Goal: Task Accomplishment & Management: Manage account settings

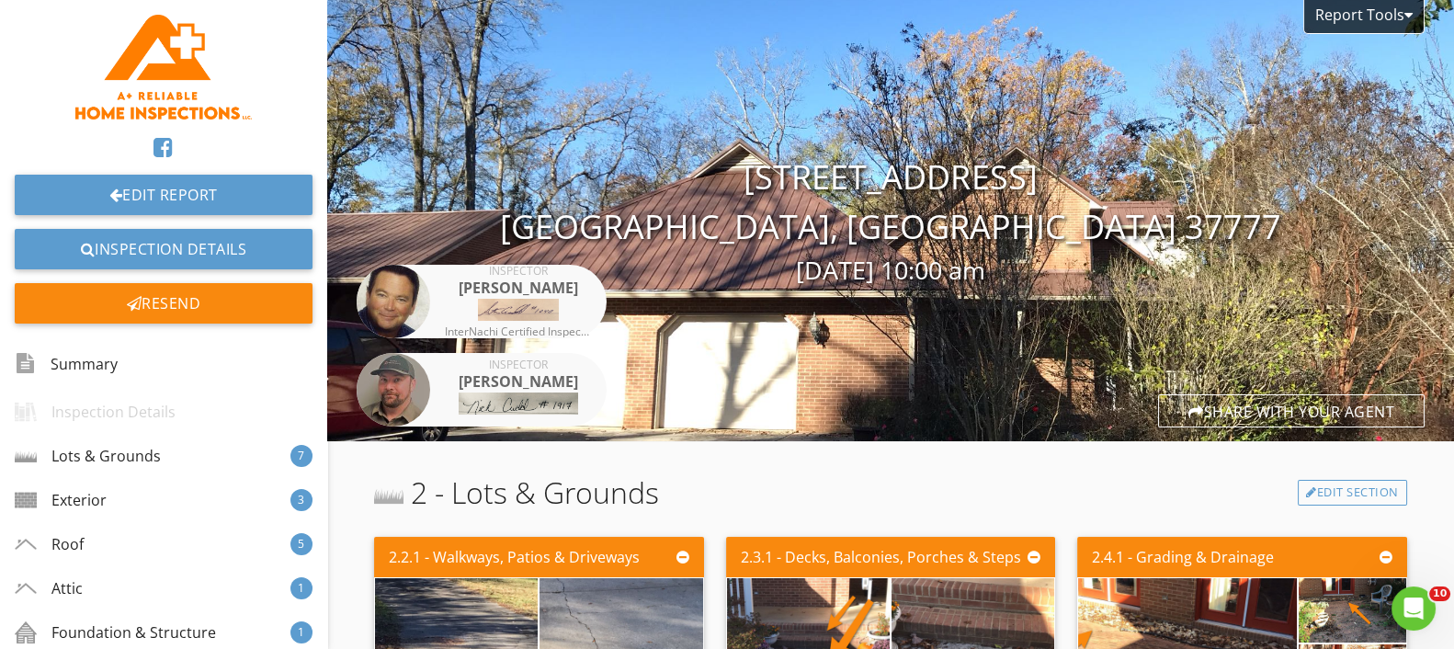
scroll to position [4526, 0]
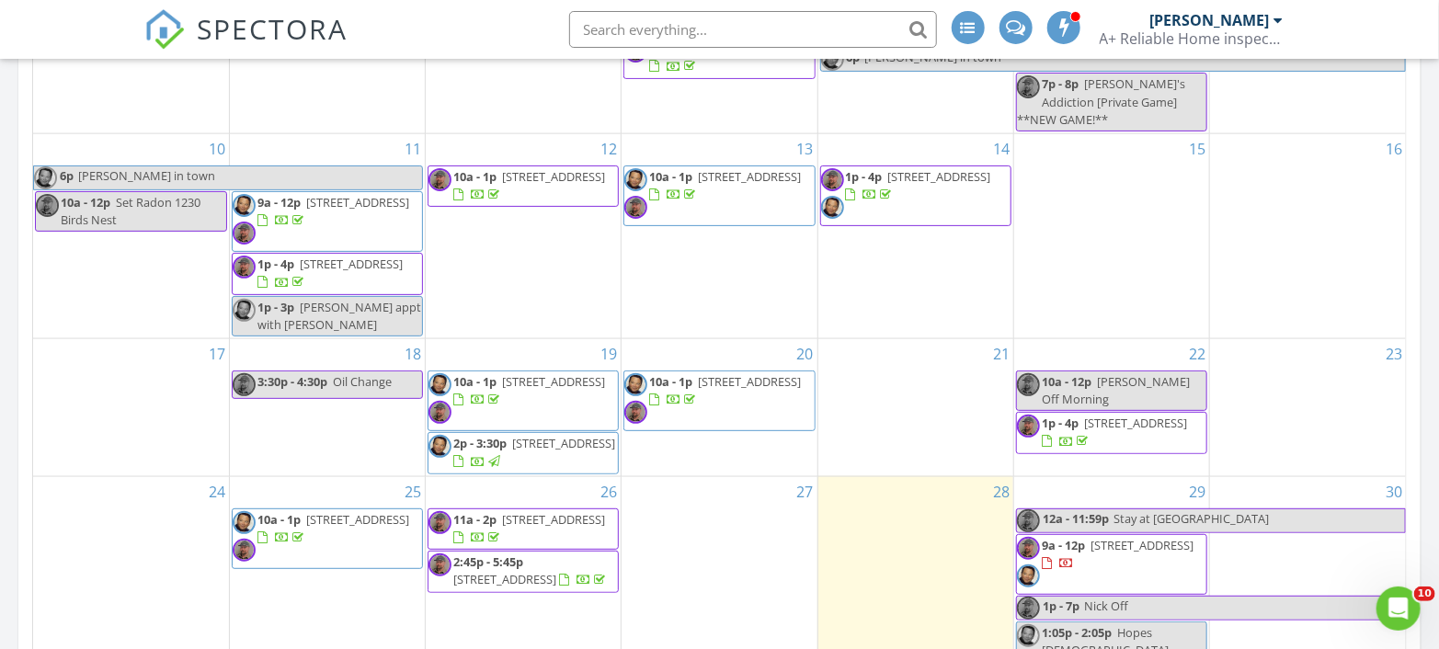
scroll to position [1429, 0]
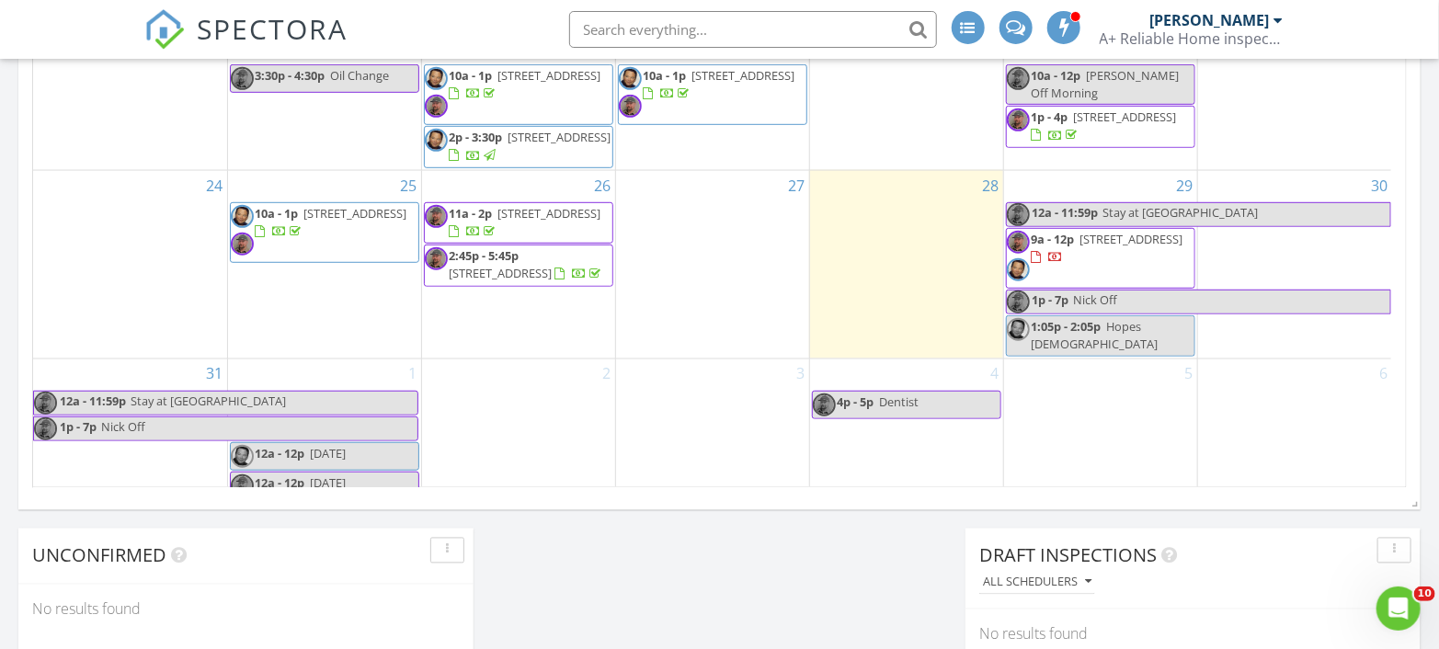
click at [1082, 247] on span "1446 Kenton Way, Knoxville 37922" at bounding box center [1131, 239] width 103 height 17
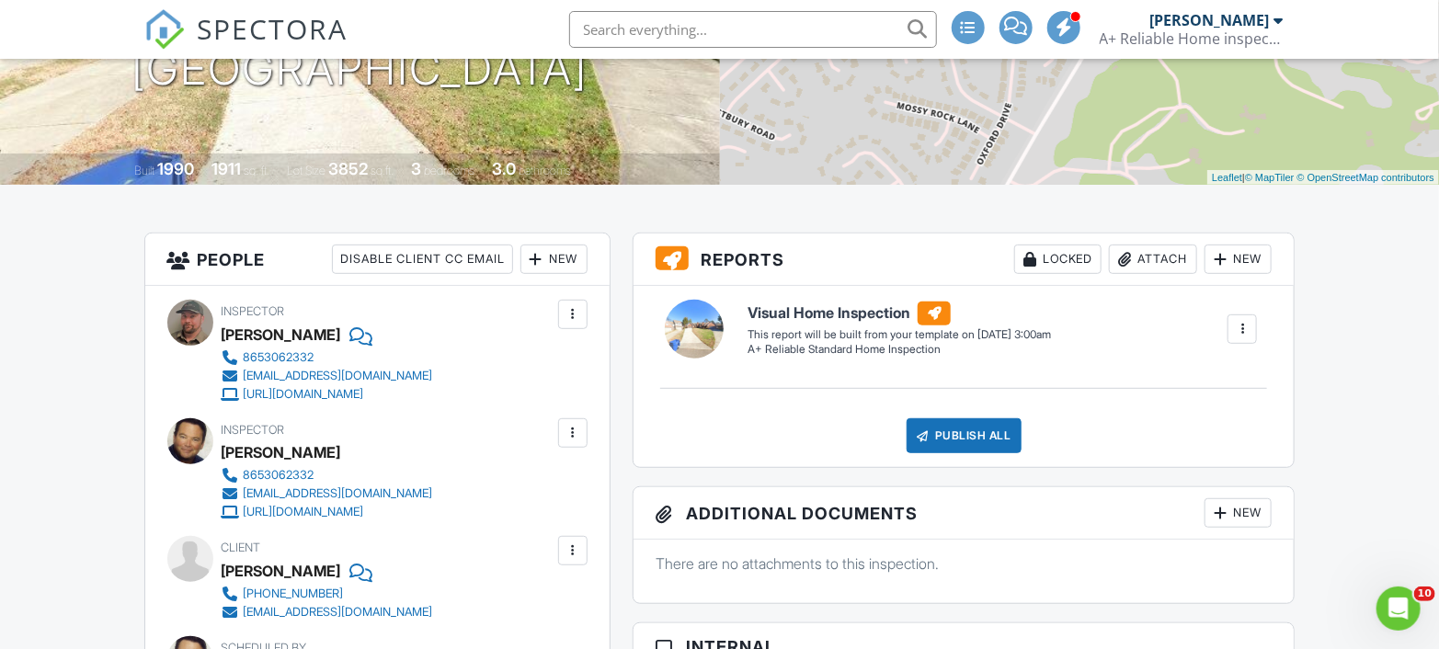
scroll to position [510, 0]
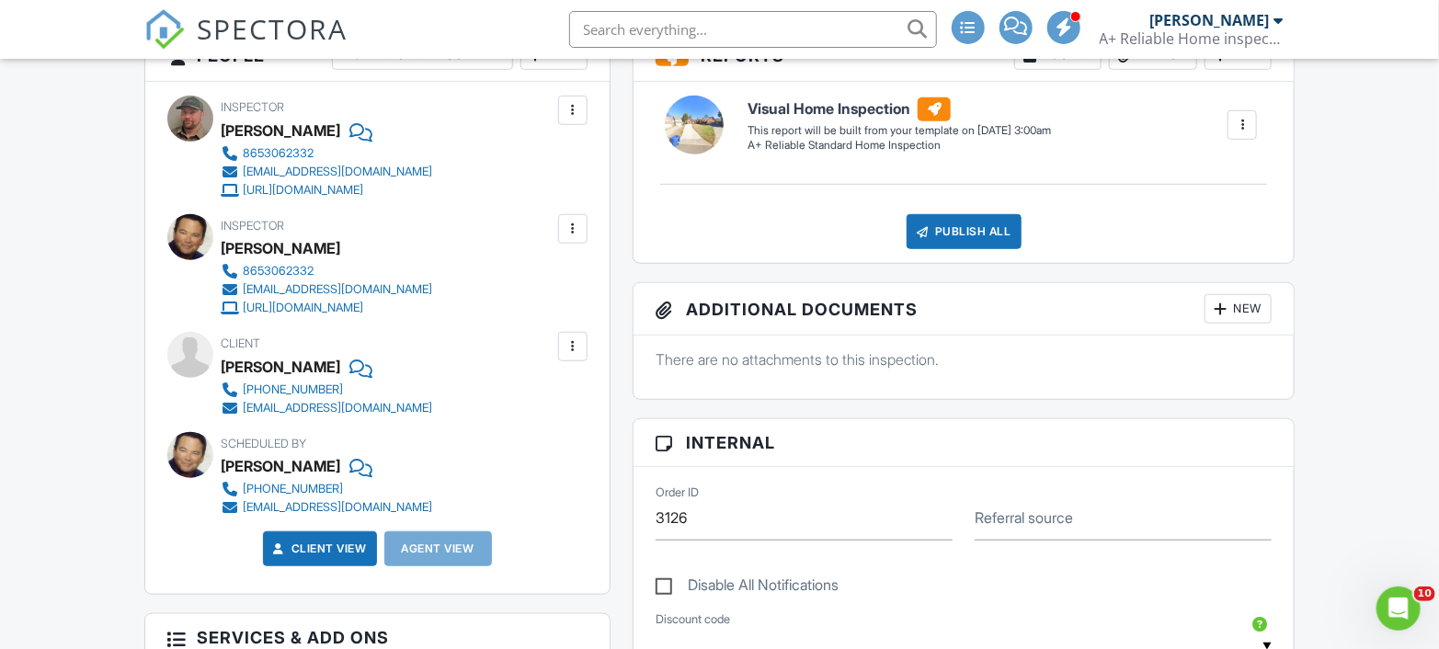
click at [718, 27] on input "text" at bounding box center [753, 29] width 368 height 37
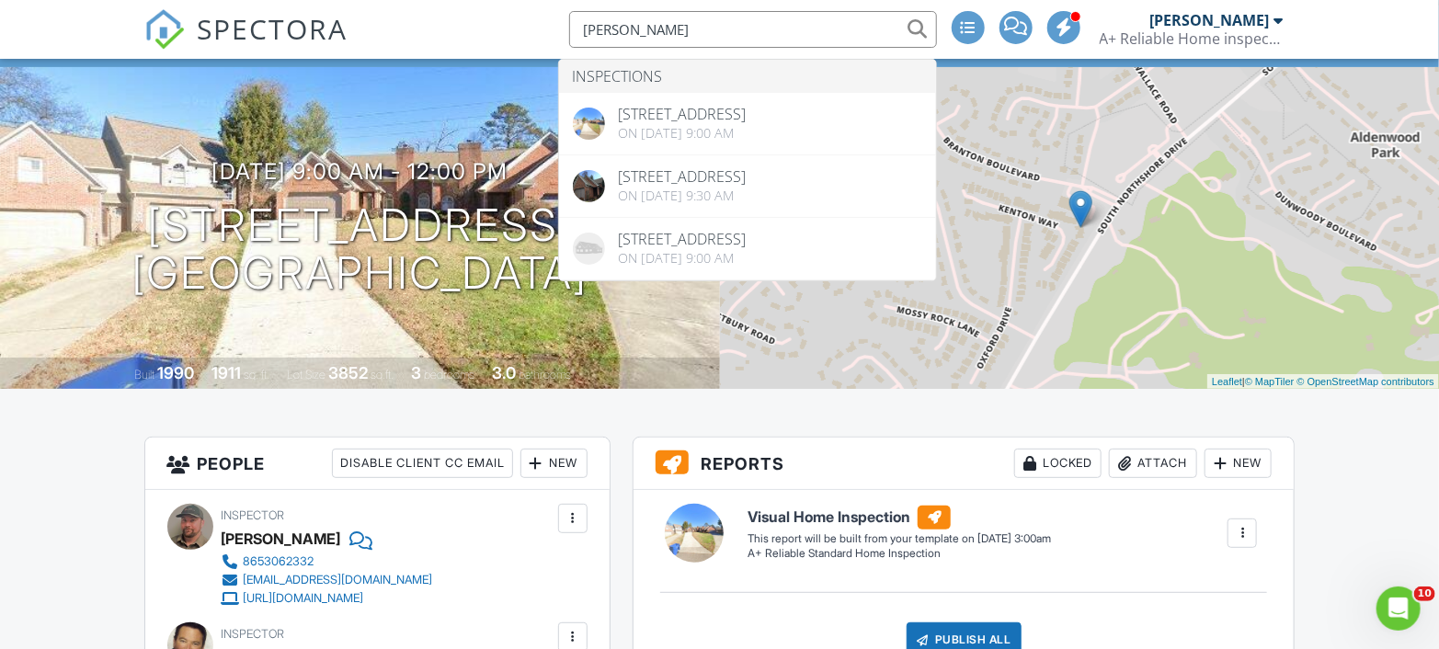
scroll to position [0, 0]
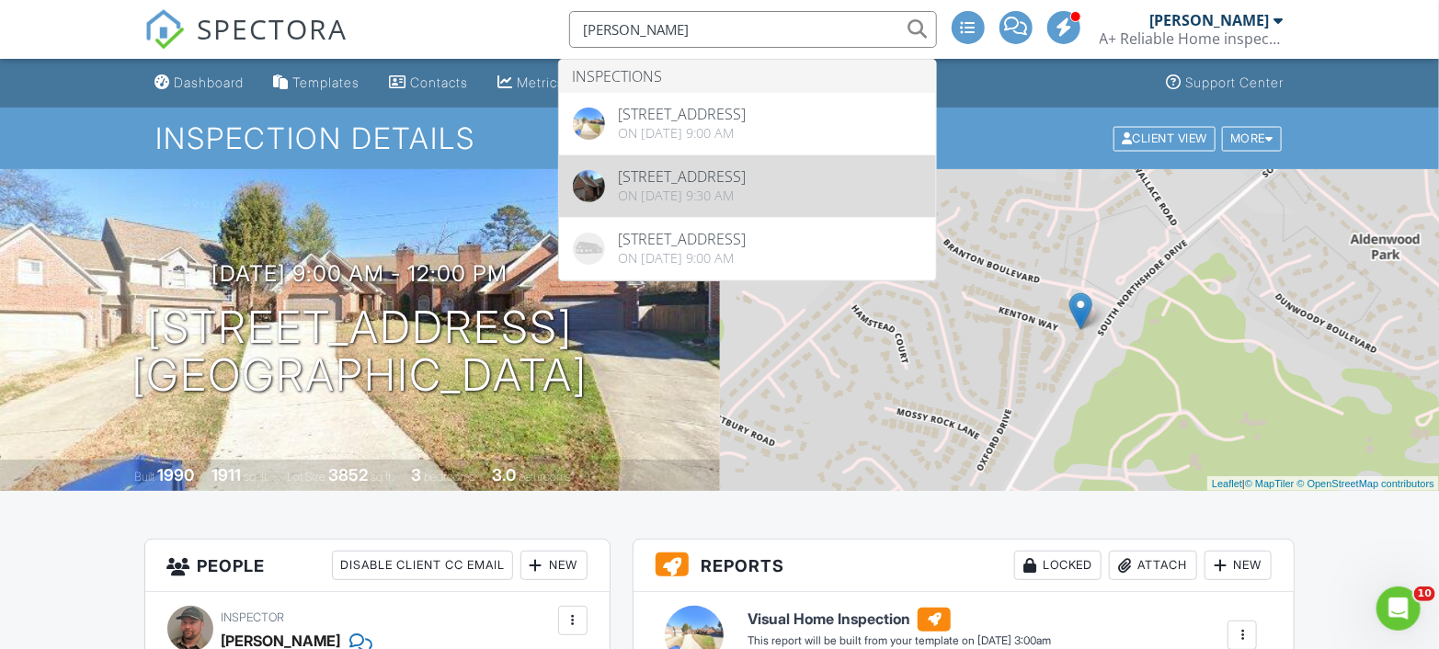
type input "michelle johnson"
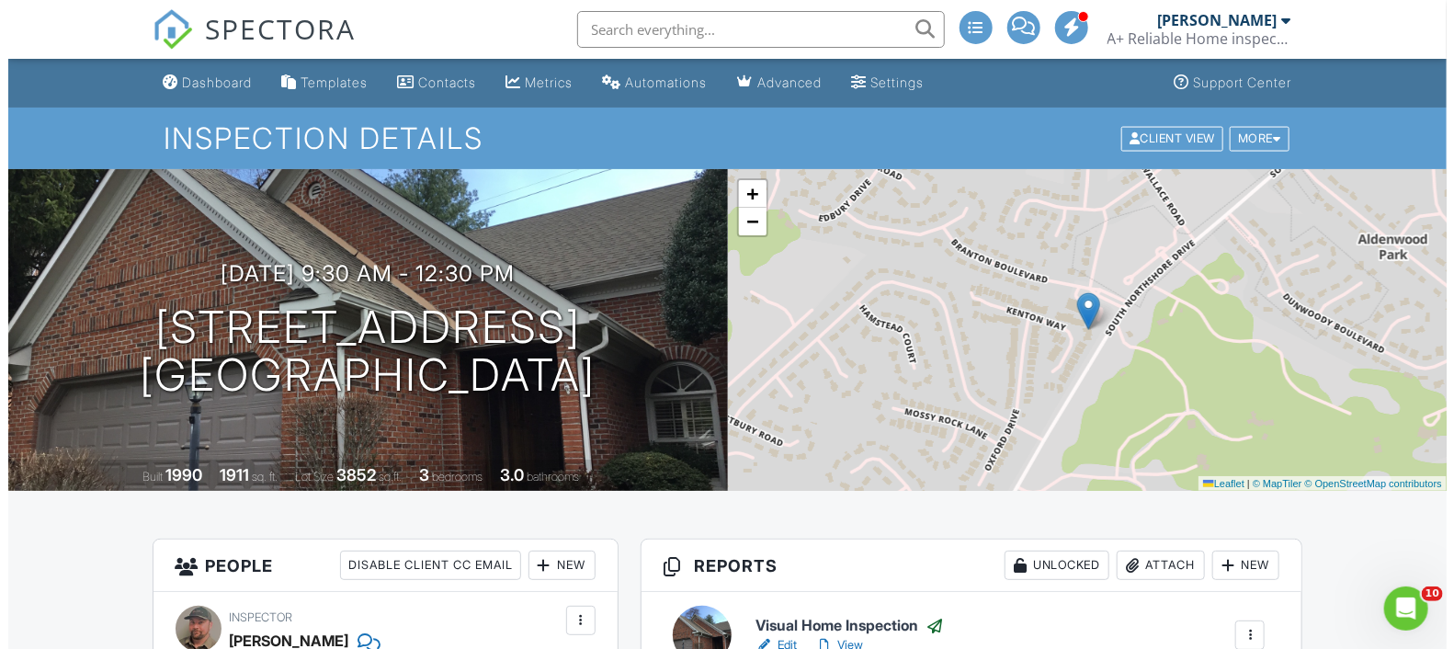
scroll to position [408, 0]
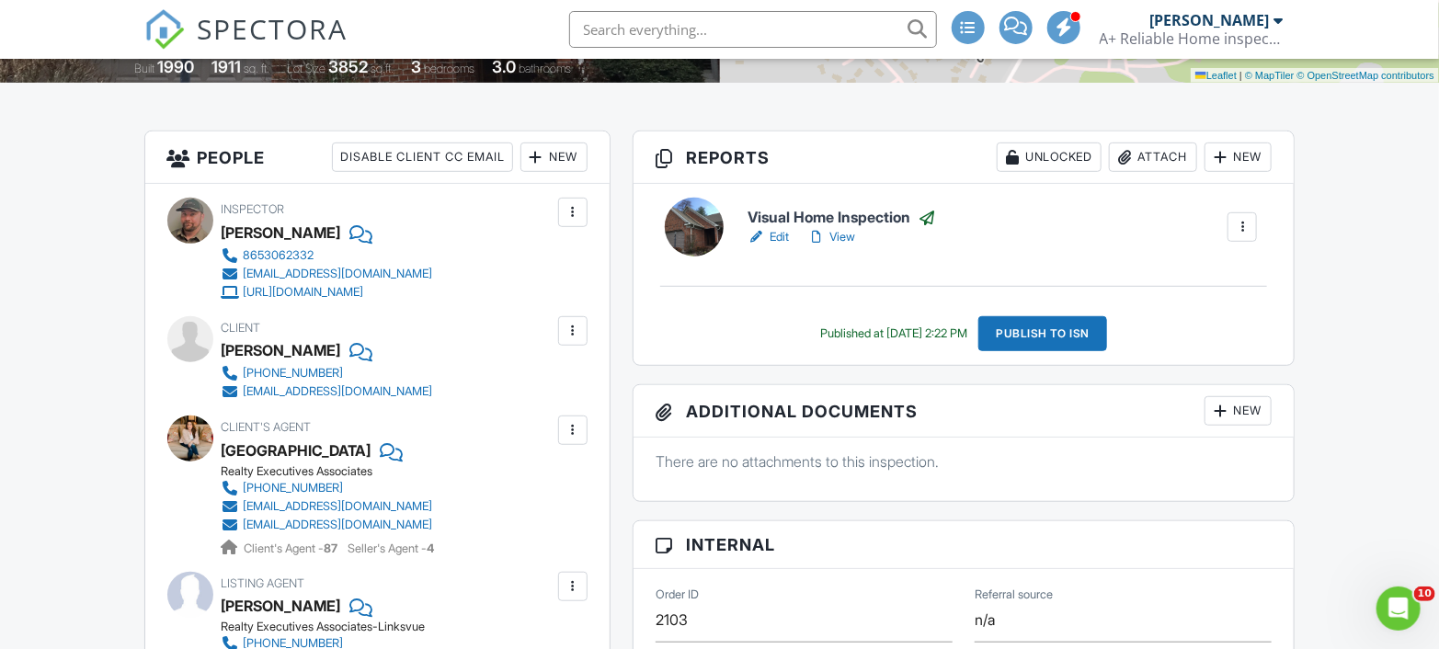
click at [578, 324] on div at bounding box center [573, 331] width 18 height 18
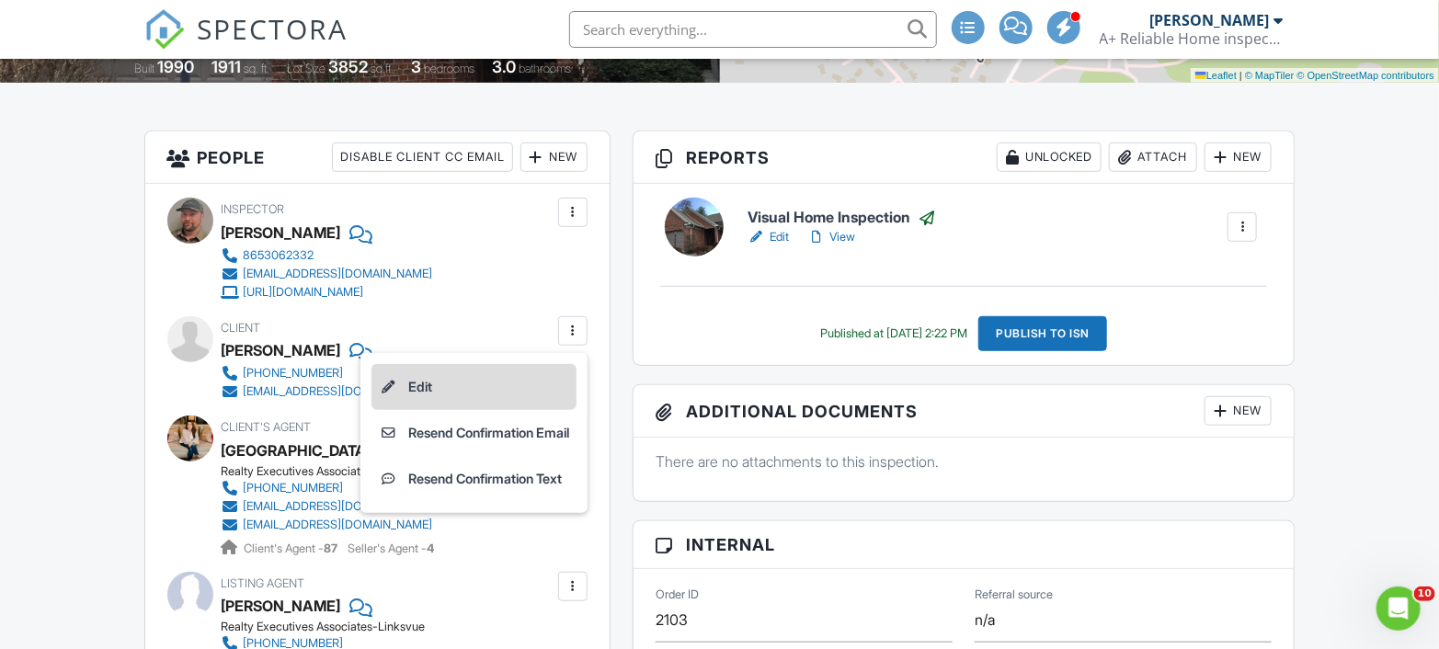
click at [423, 383] on li "Edit" at bounding box center [473, 387] width 205 height 46
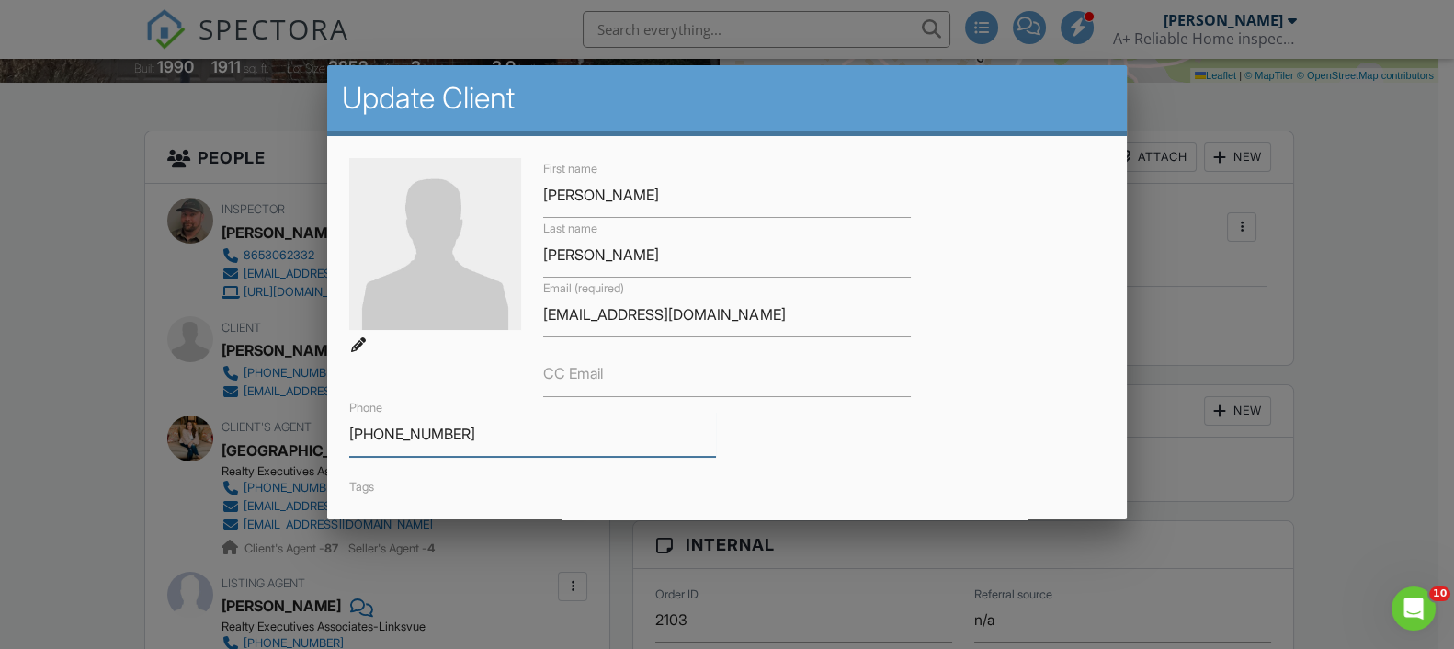
click at [539, 432] on input "720-465-7209" at bounding box center [532, 434] width 367 height 45
type input "7"
click at [375, 432] on input "9095347434" at bounding box center [532, 434] width 367 height 45
click at [382, 436] on input "9095347434" at bounding box center [532, 434] width 367 height 45
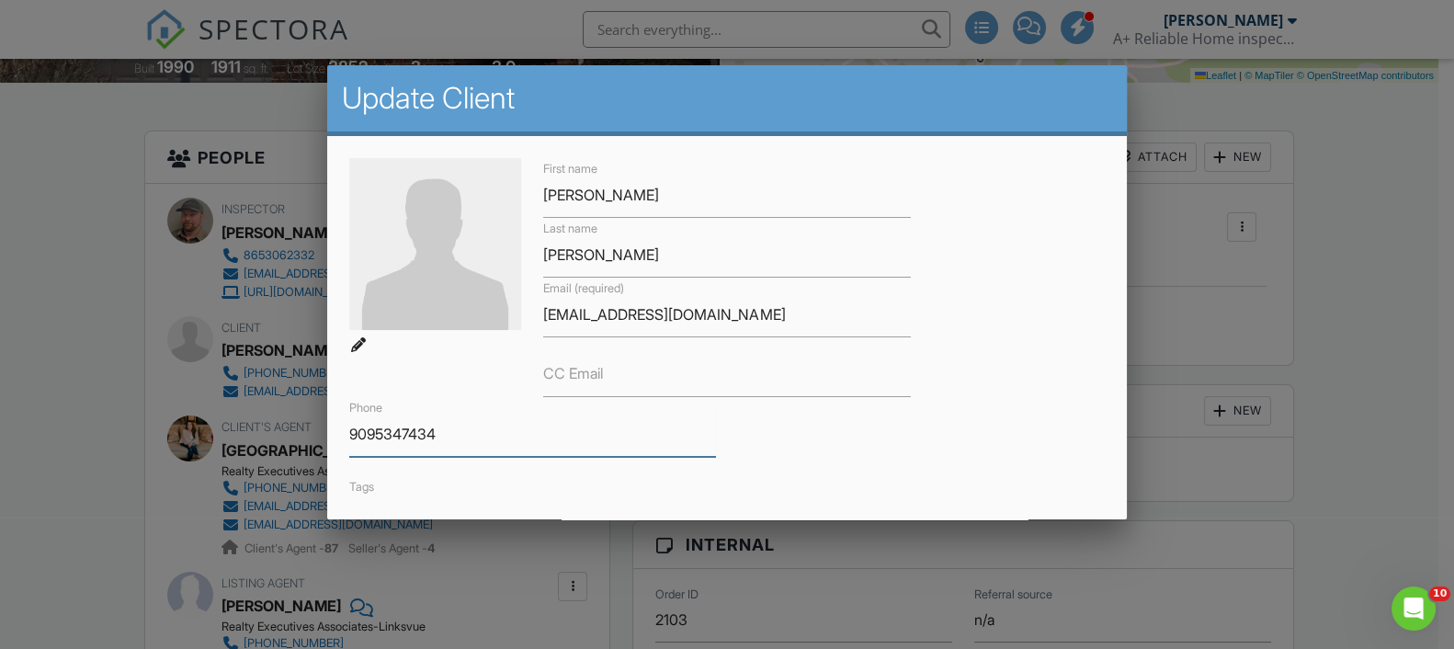
click at [378, 433] on input "9095347434" at bounding box center [532, 434] width 367 height 45
click at [412, 431] on input "909-5347434" at bounding box center [532, 434] width 367 height 45
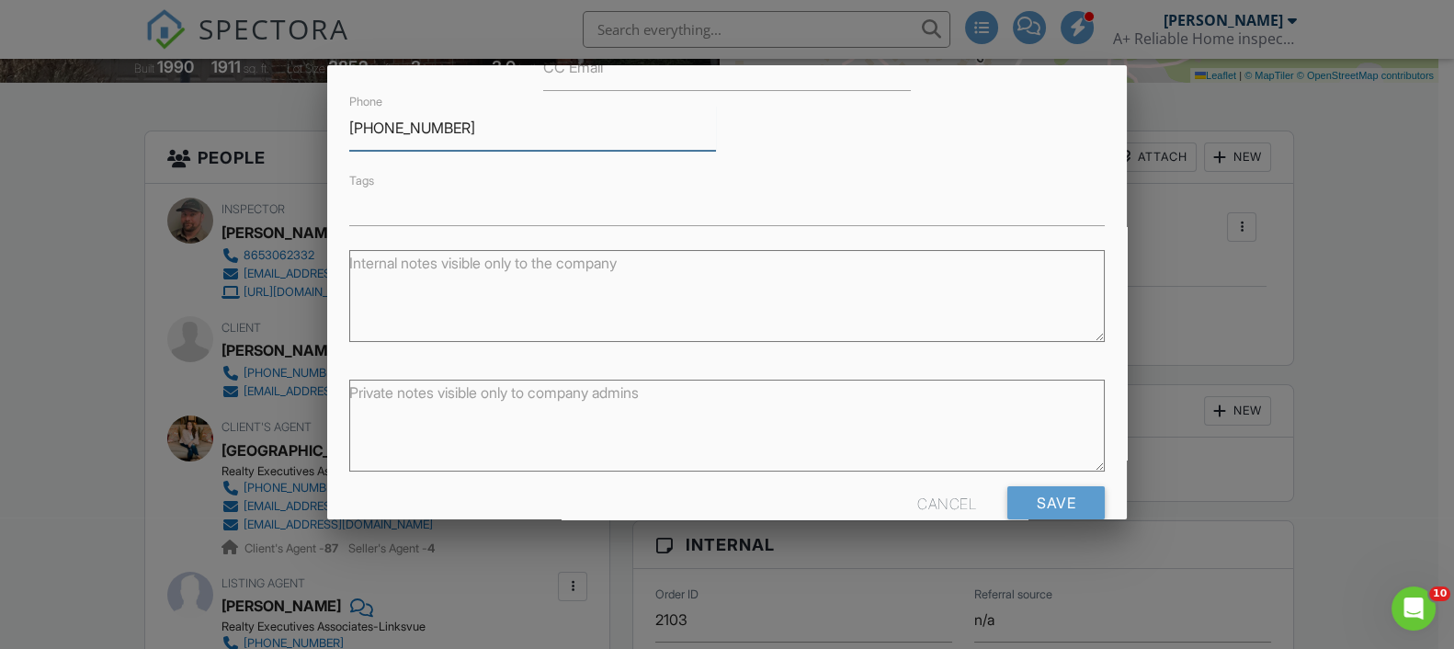
scroll to position [341, 0]
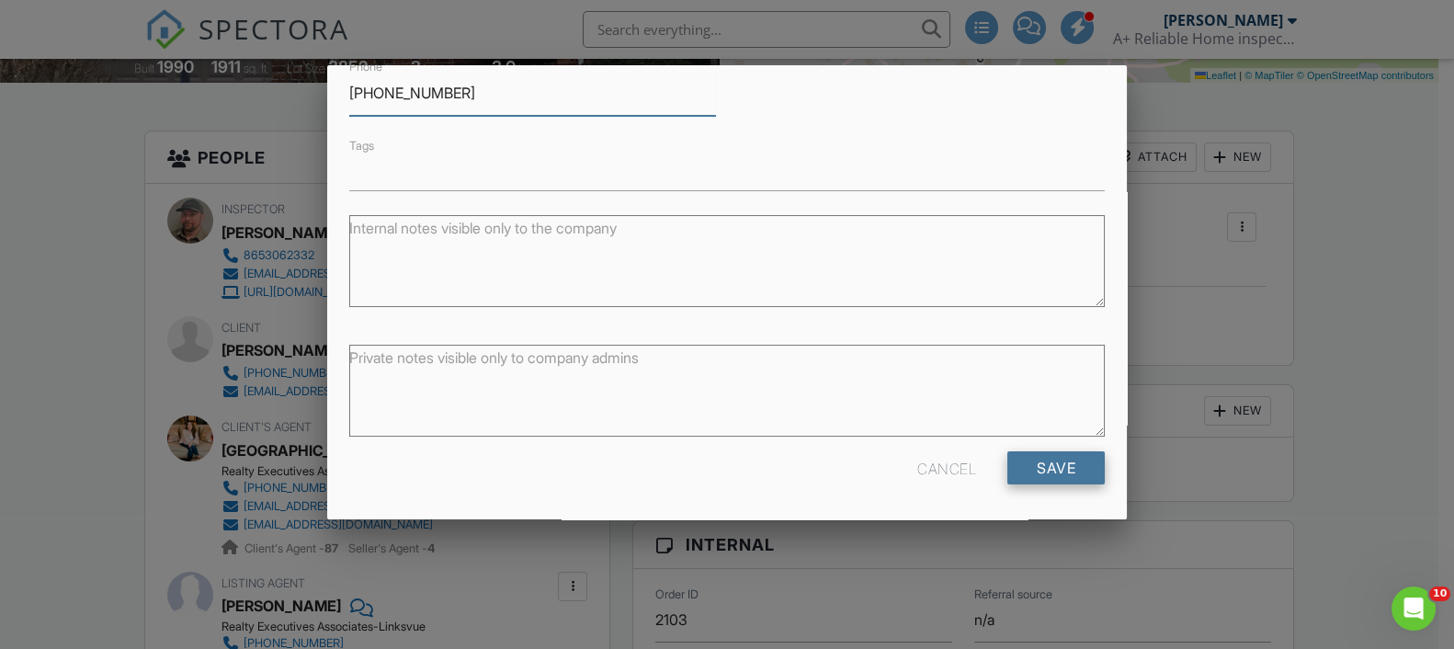
type input "[PHONE_NUMBER]"
click at [1034, 467] on input "Save" at bounding box center [1056, 467] width 97 height 33
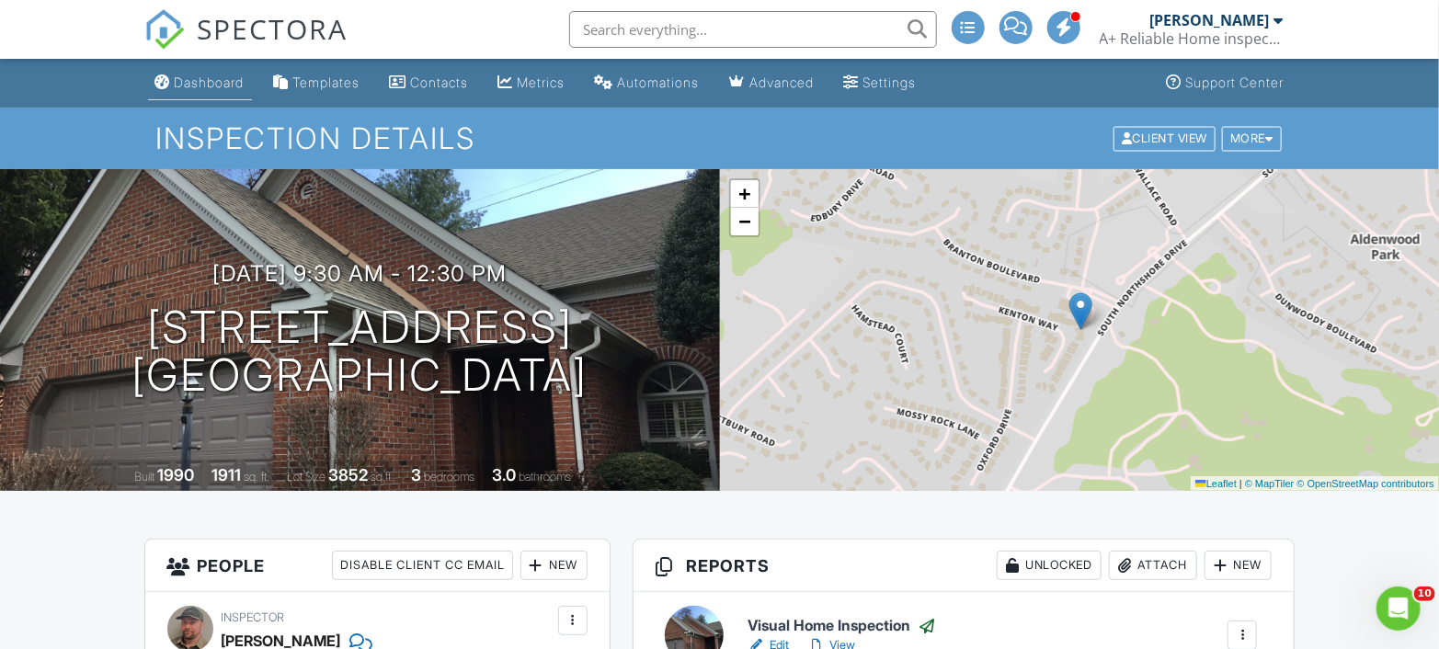
click at [209, 79] on div "Dashboard" at bounding box center [210, 82] width 70 height 16
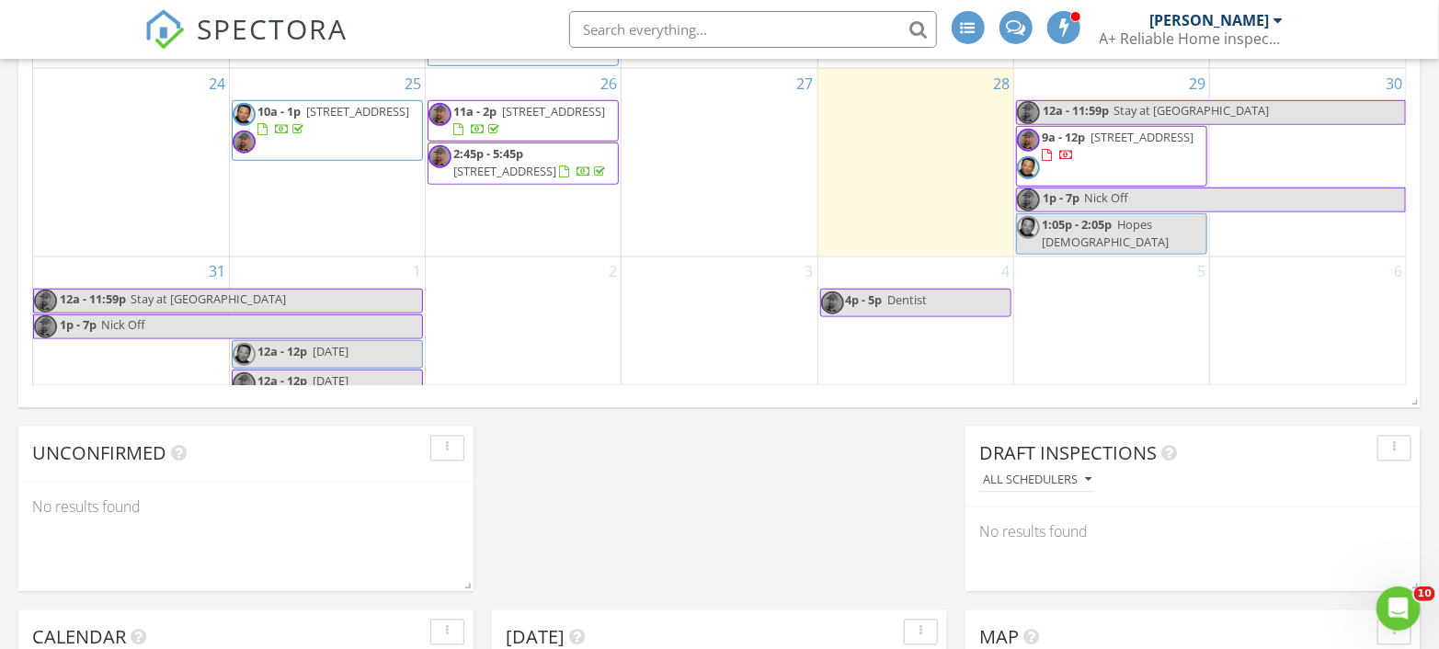
scroll to position [1327, 0]
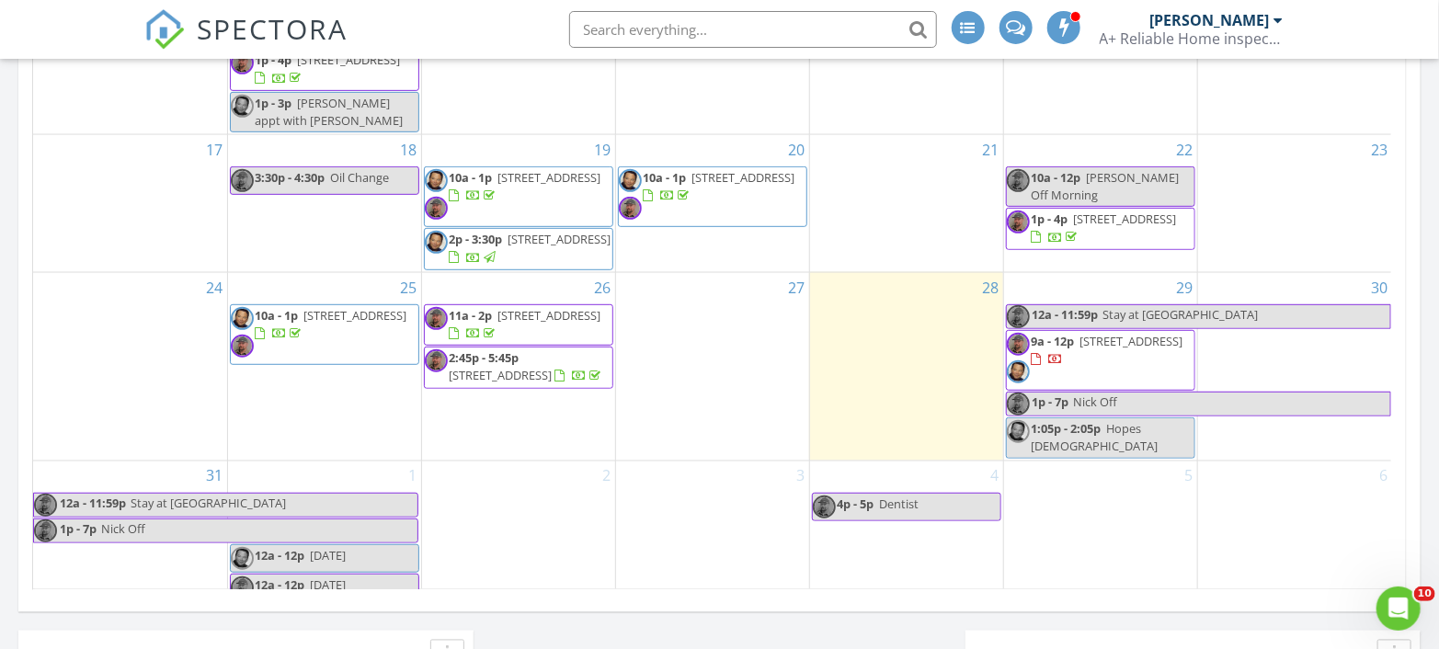
click at [1074, 361] on span "9a - 12p [STREET_ADDRESS]" at bounding box center [1101, 360] width 188 height 55
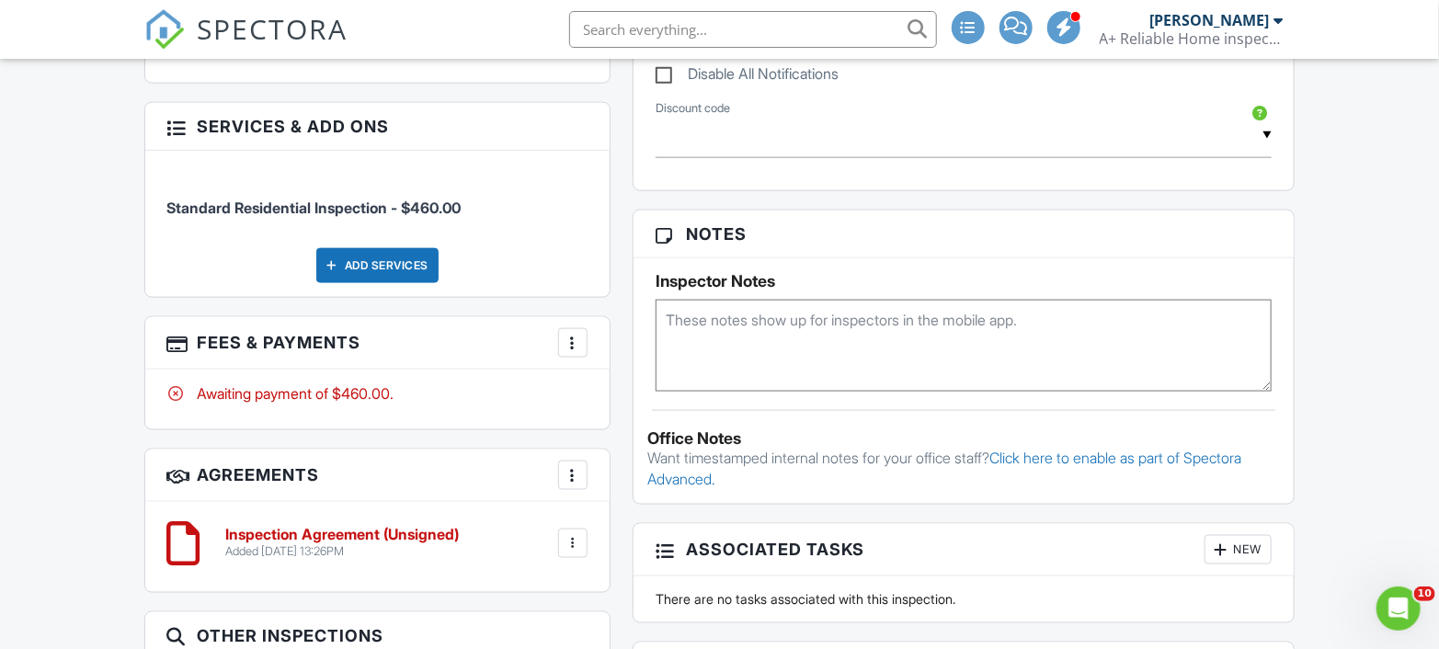
scroll to position [1429, 0]
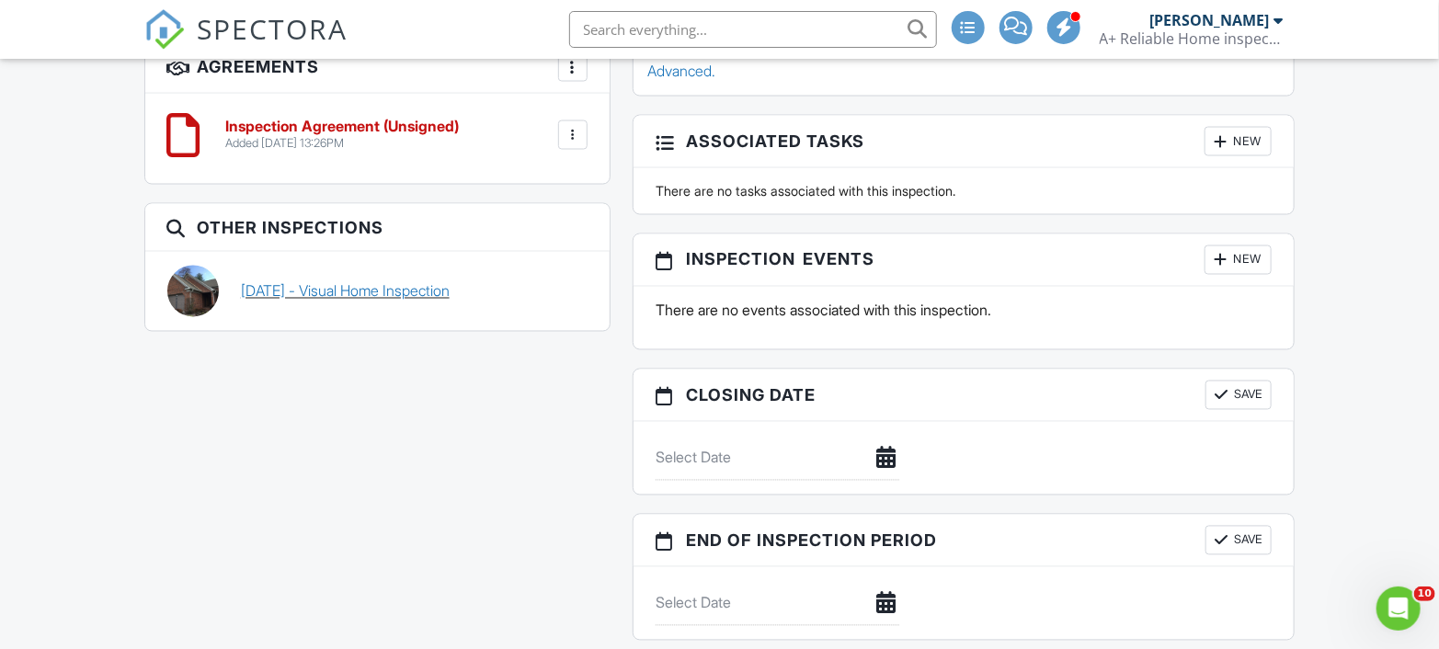
click at [427, 293] on link "[DATE] - Visual Home Inspection" at bounding box center [345, 291] width 209 height 20
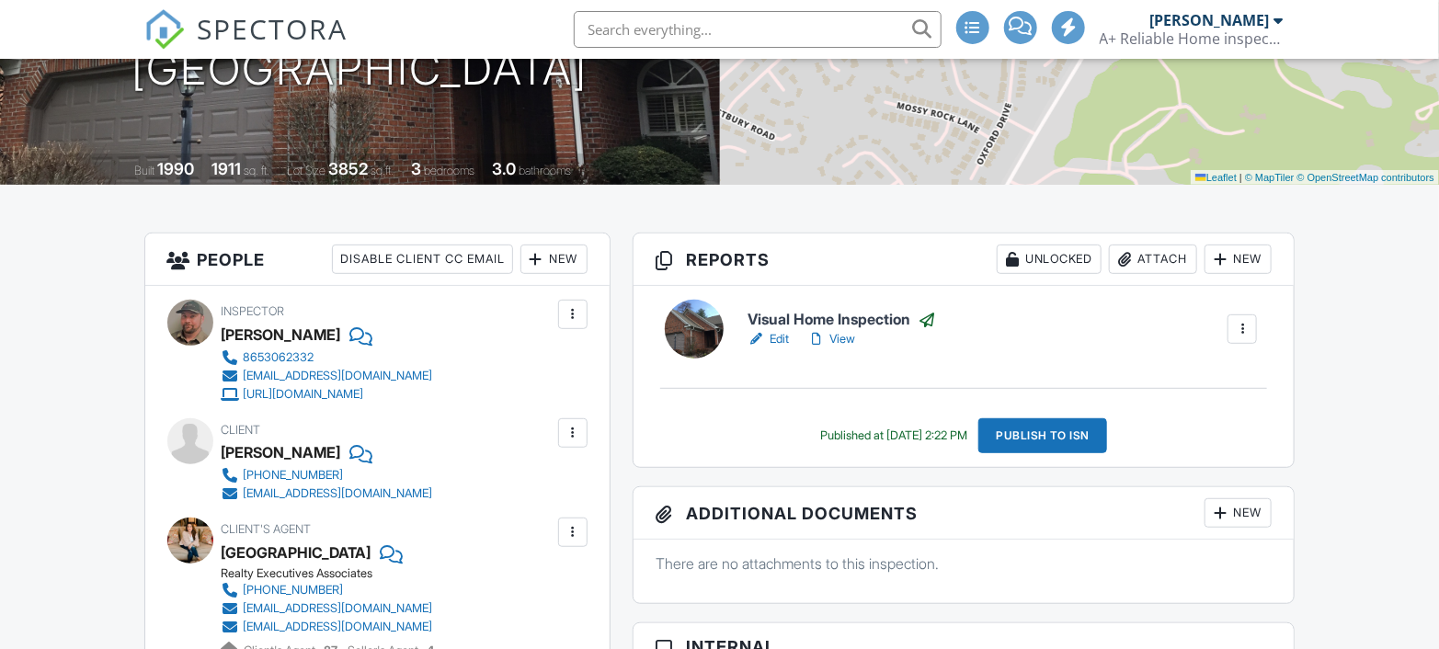
click at [842, 336] on link "View" at bounding box center [831, 339] width 48 height 18
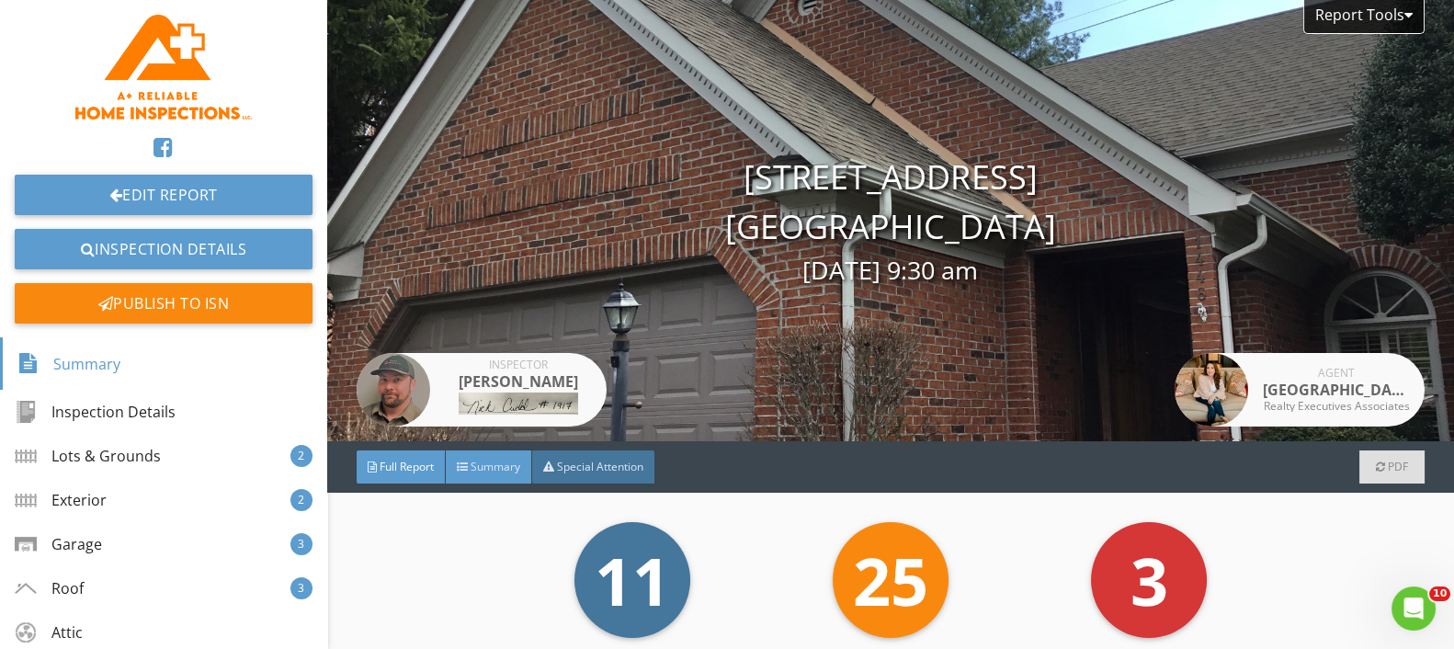
click at [491, 471] on span "Summary" at bounding box center [496, 467] width 50 height 16
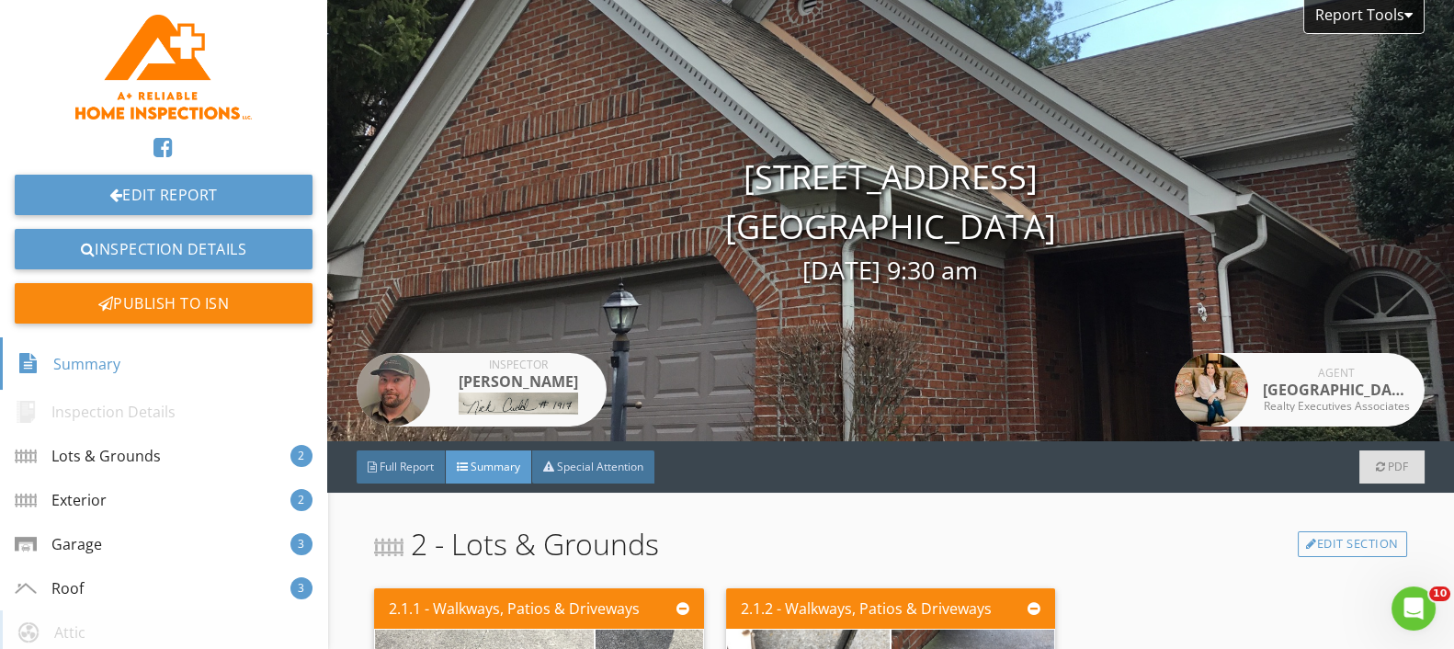
scroll to position [306, 0]
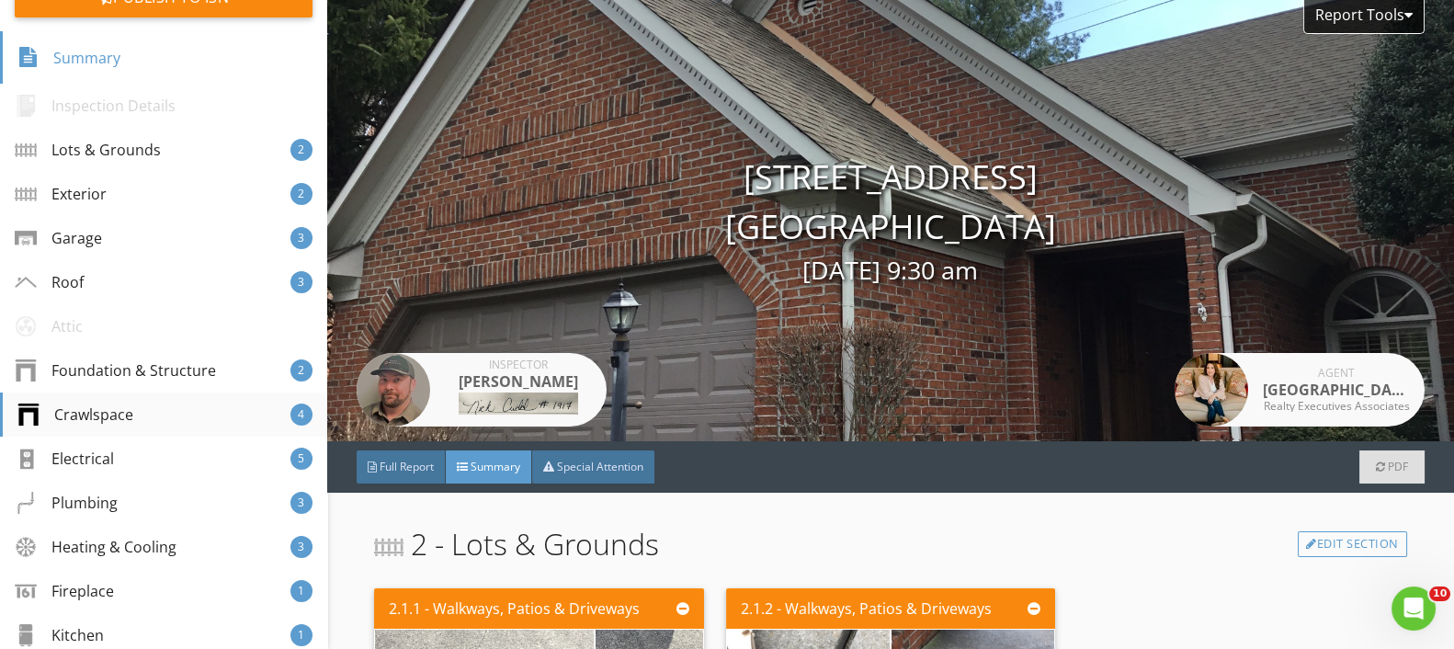
click at [109, 408] on div "Crawlspace" at bounding box center [75, 415] width 116 height 22
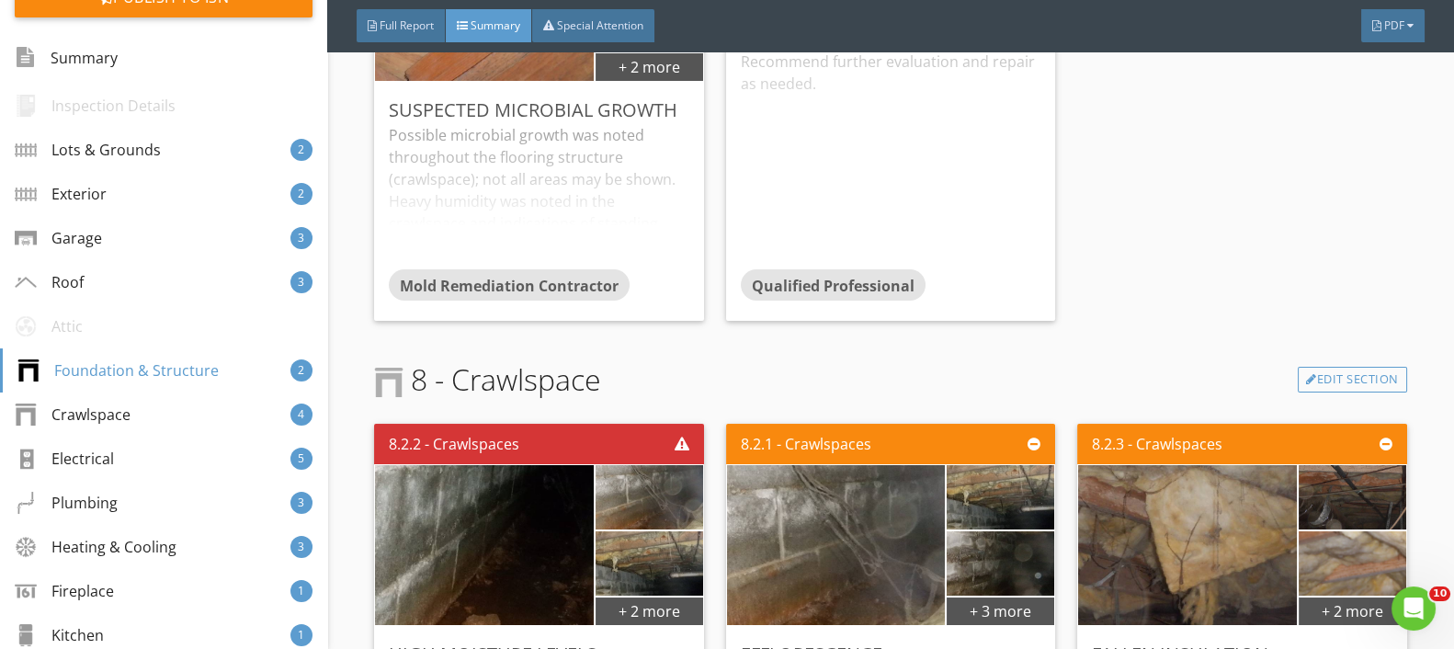
scroll to position [3140, 0]
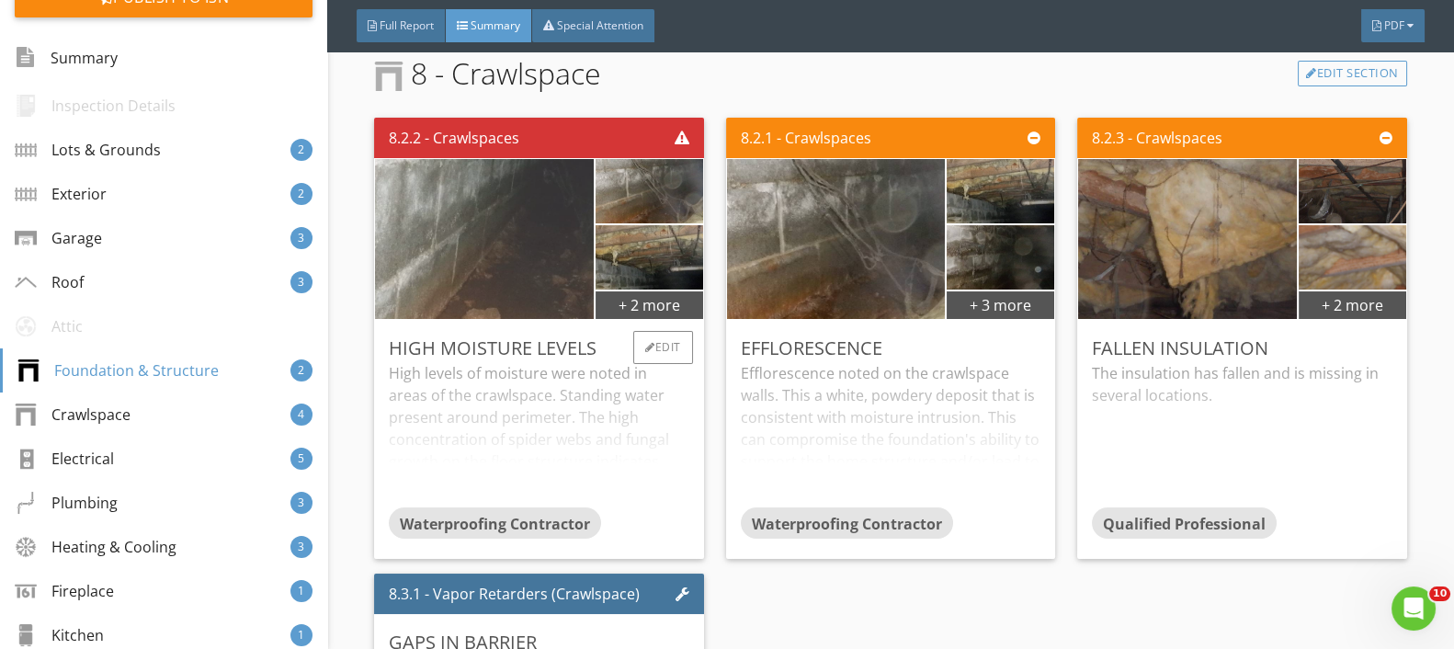
click at [498, 251] on img at bounding box center [484, 240] width 533 height 400
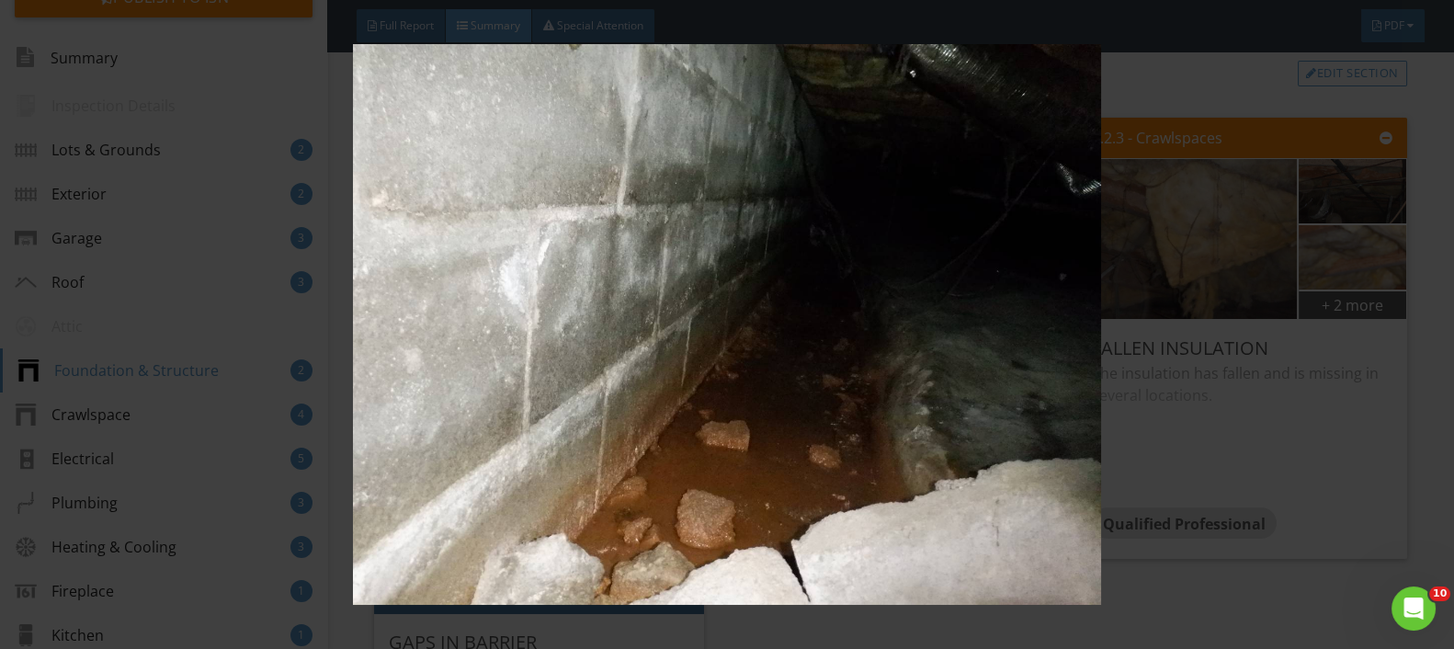
click at [615, 327] on img at bounding box center [727, 324] width 1326 height 561
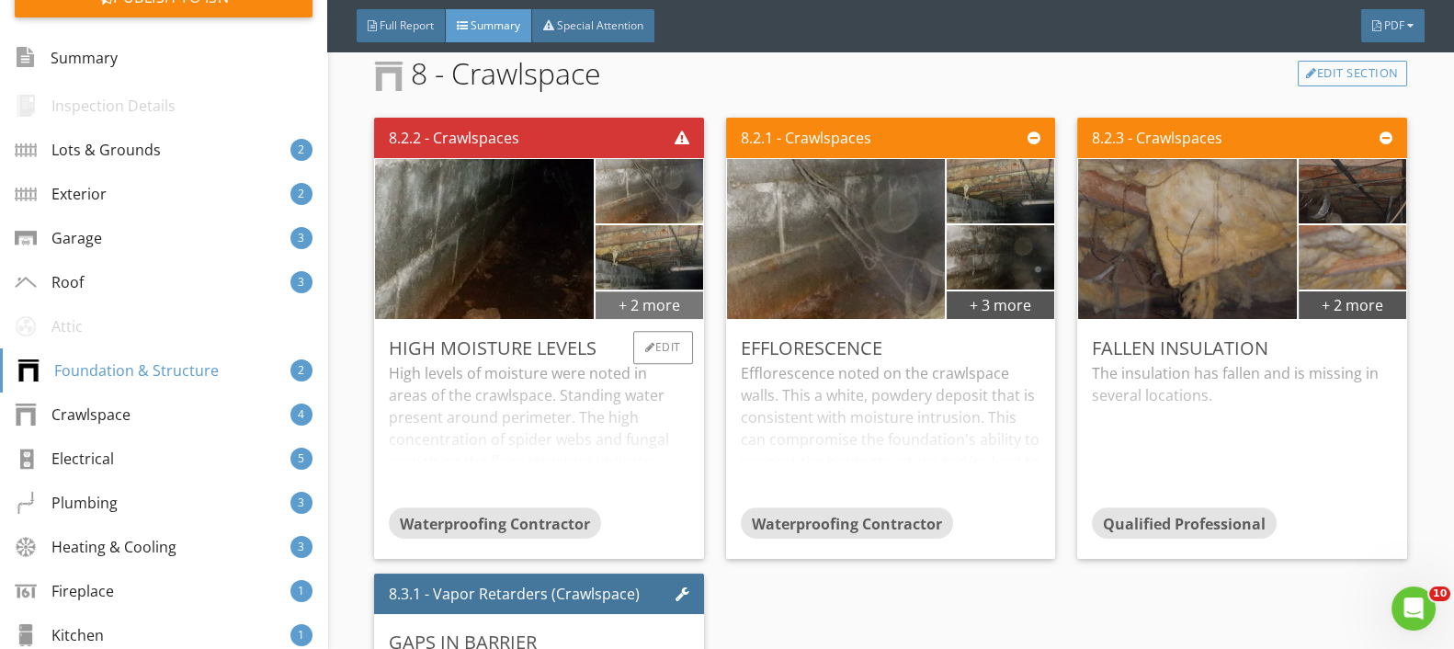
click at [637, 302] on div "+ 2 more" at bounding box center [650, 304] width 108 height 29
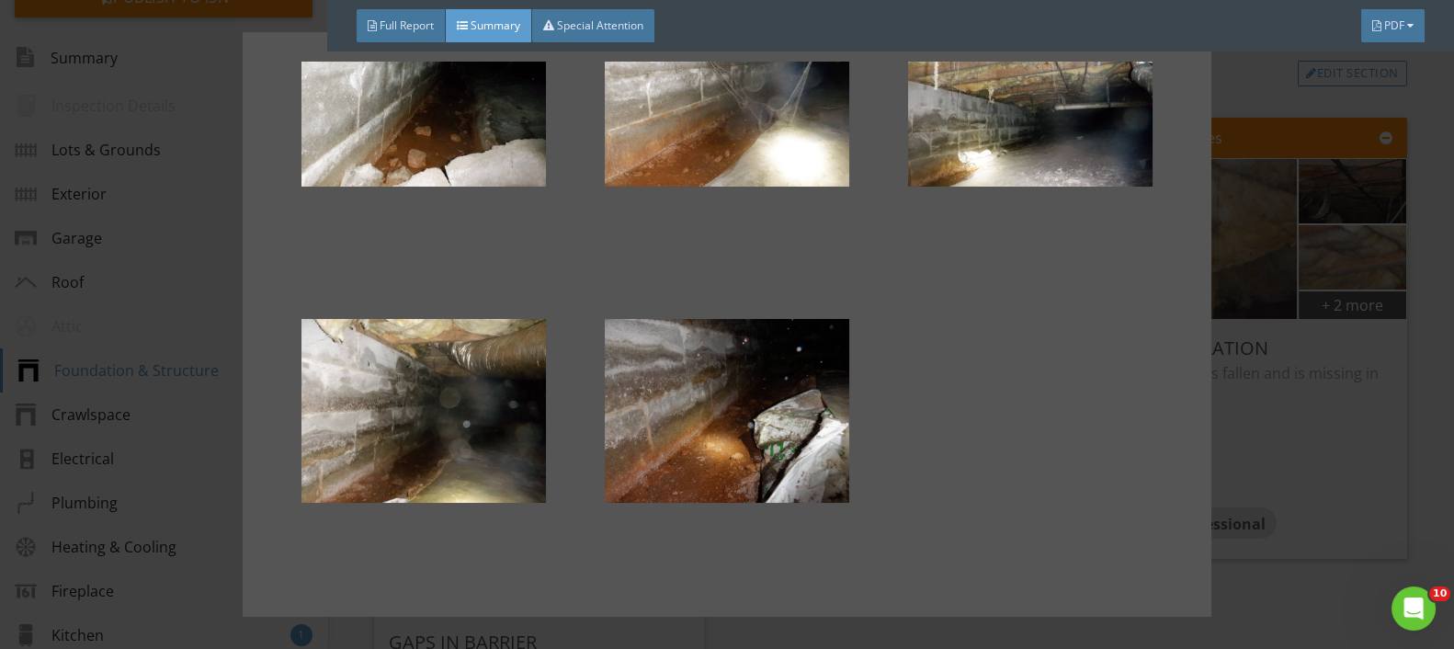
scroll to position [0, 0]
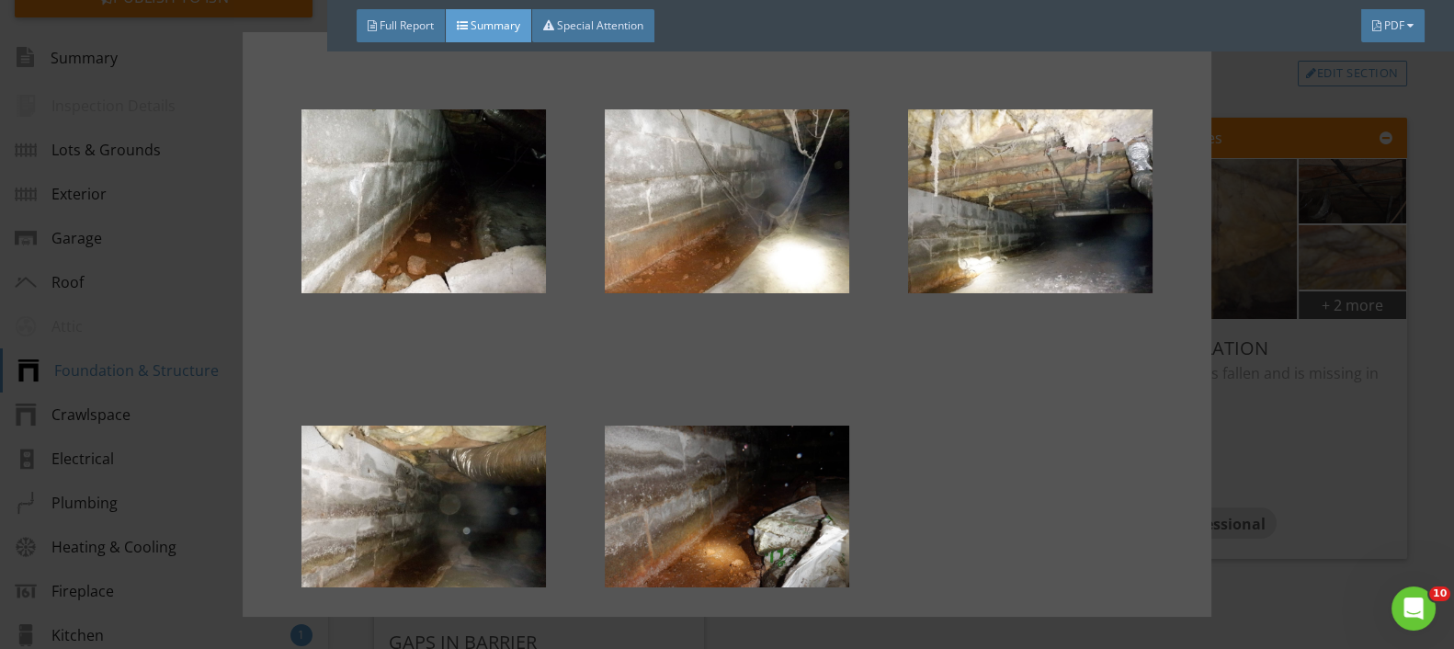
click at [1423, 302] on div at bounding box center [727, 324] width 1454 height 649
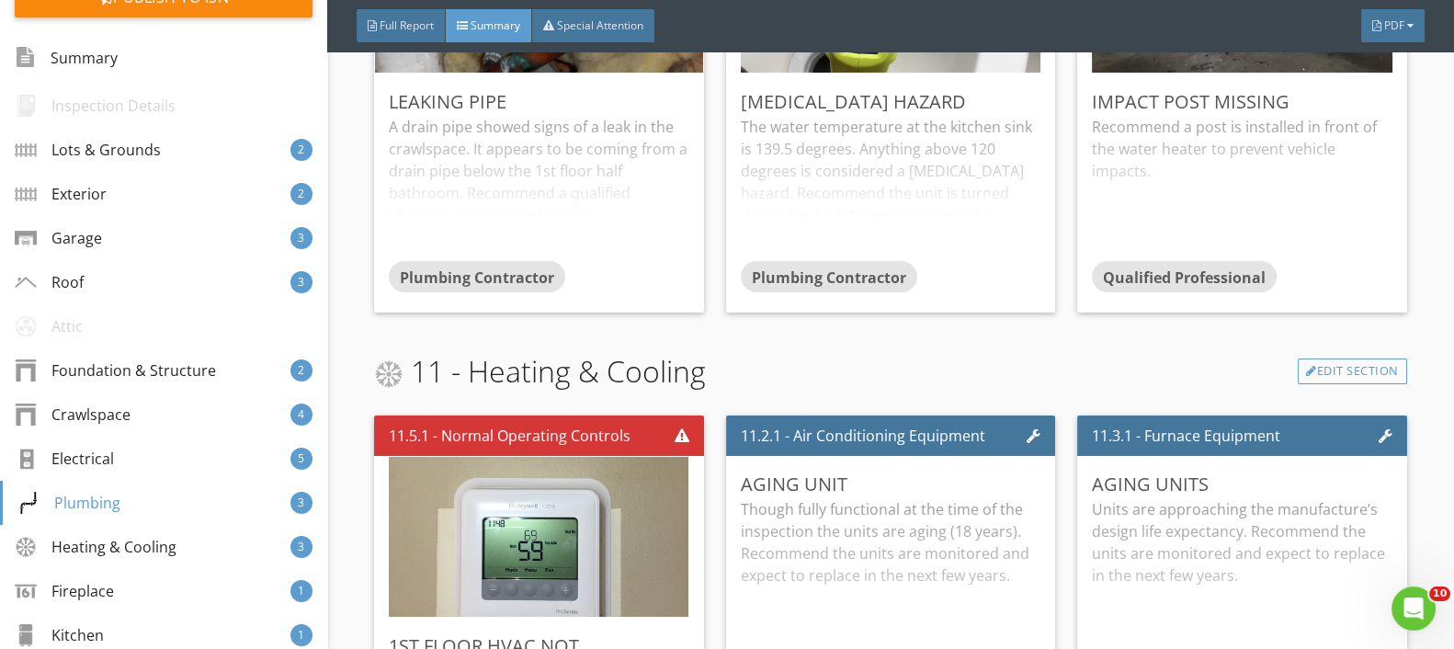
scroll to position [5081, 0]
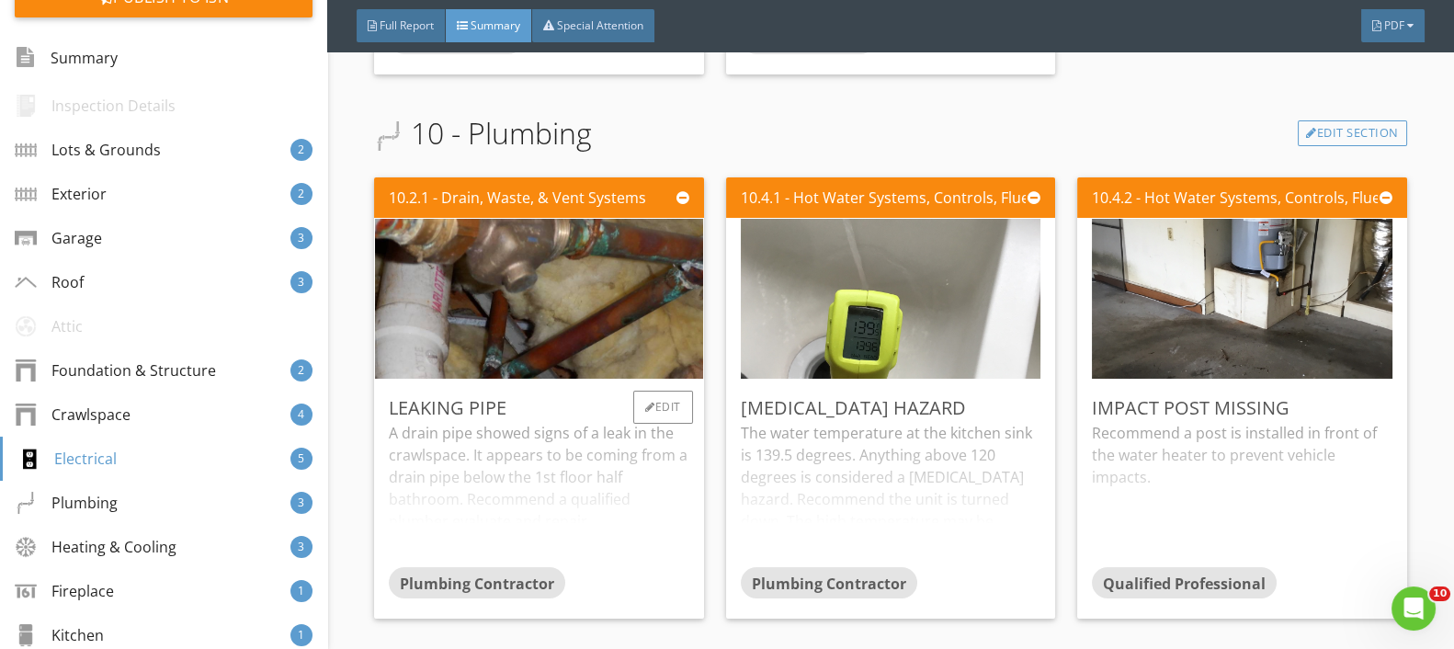
click at [587, 500] on div "A drain pipe showed signs of a leak in the crawlspace. It appears to be coming …" at bounding box center [539, 494] width 301 height 145
click at [587, 500] on p "A drain pipe showed signs of a leak in the crawlspace. It appears to be coming …" at bounding box center [539, 477] width 301 height 110
click at [587, 501] on div "A drain pipe showed signs of a leak in the crawlspace. It appears to be coming …" at bounding box center [539, 494] width 301 height 145
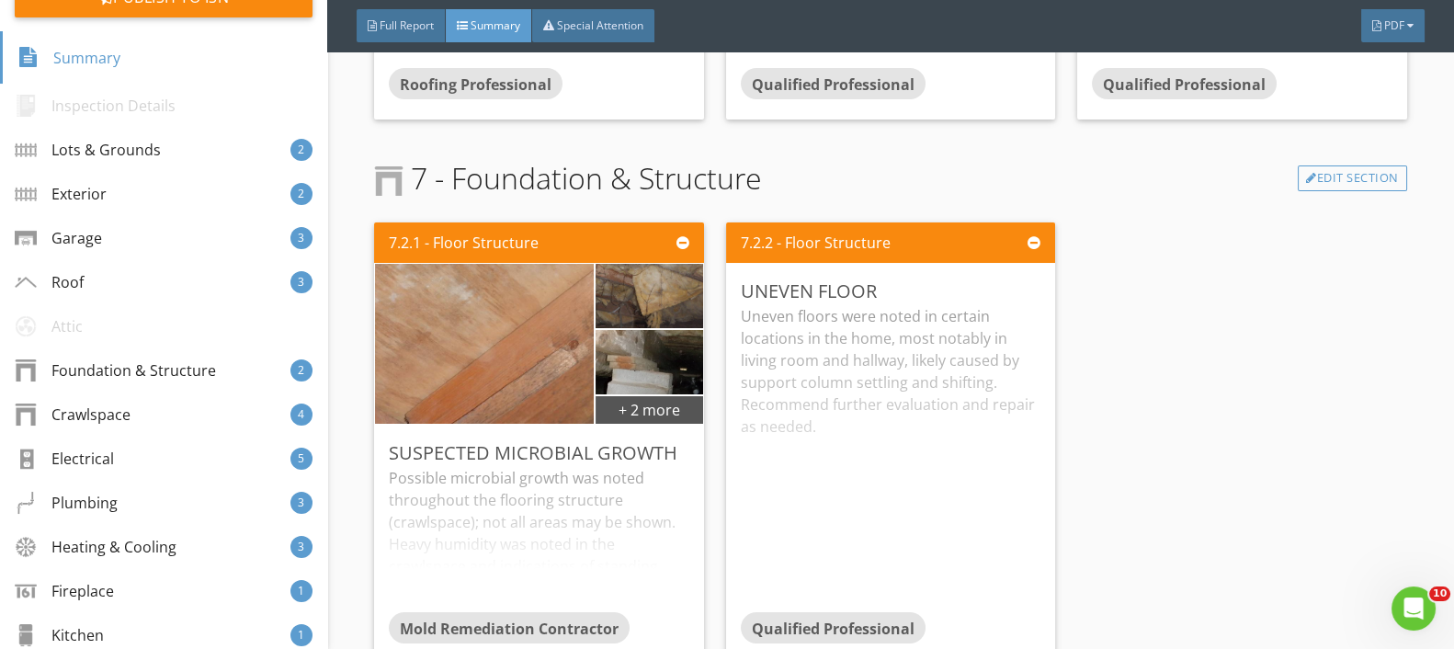
scroll to position [2593, 0]
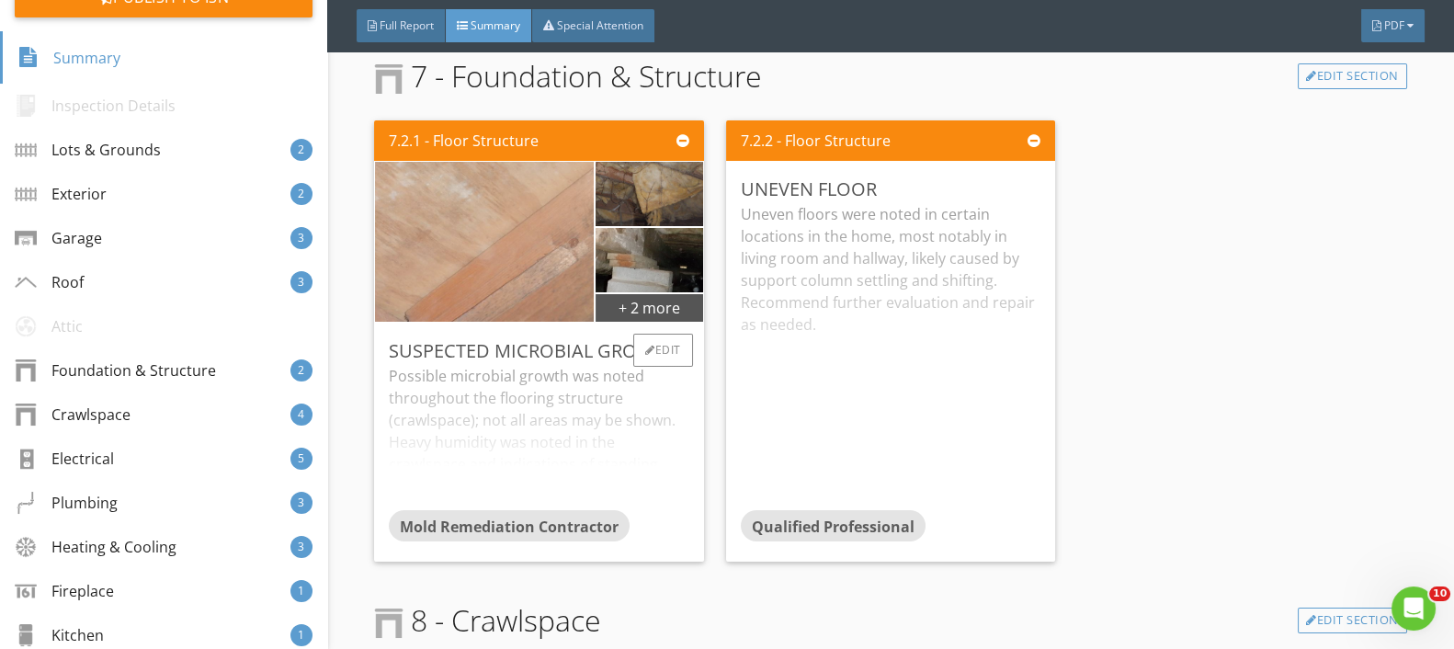
click at [507, 251] on img at bounding box center [484, 242] width 533 height 400
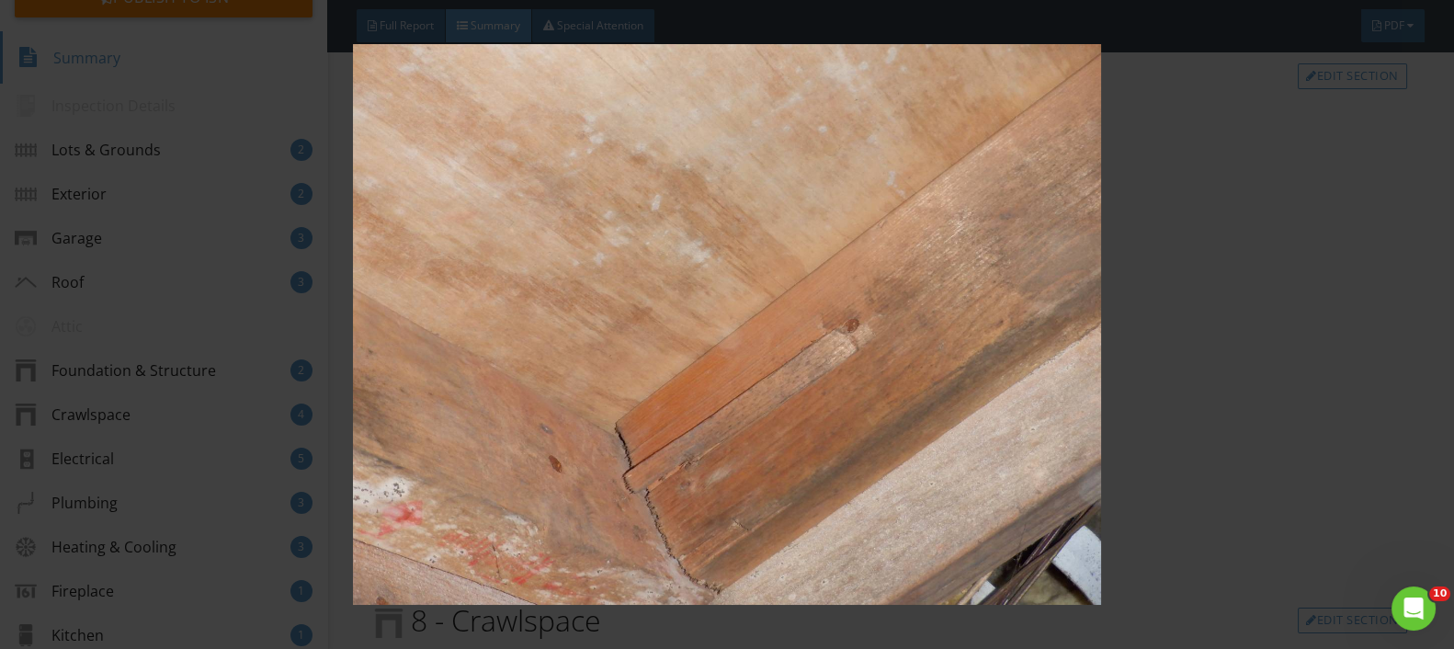
click at [506, 251] on img at bounding box center [727, 324] width 1326 height 561
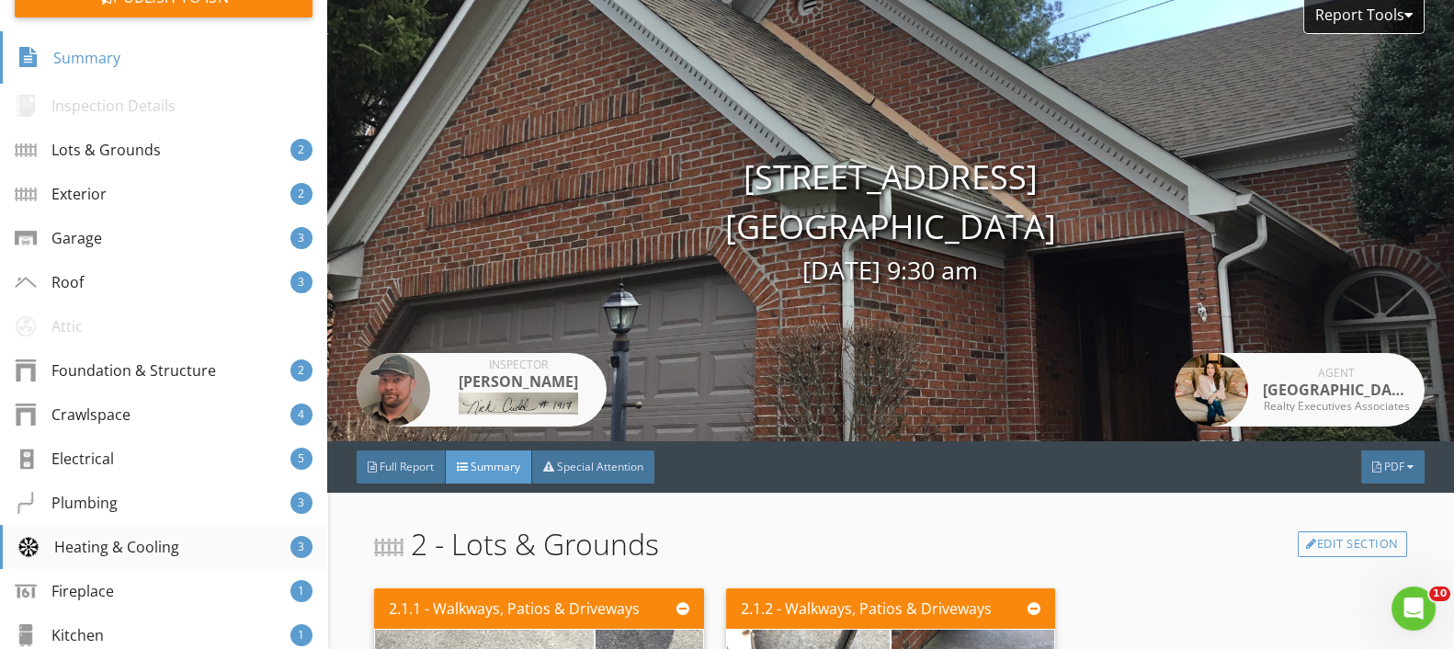
scroll to position [0, 0]
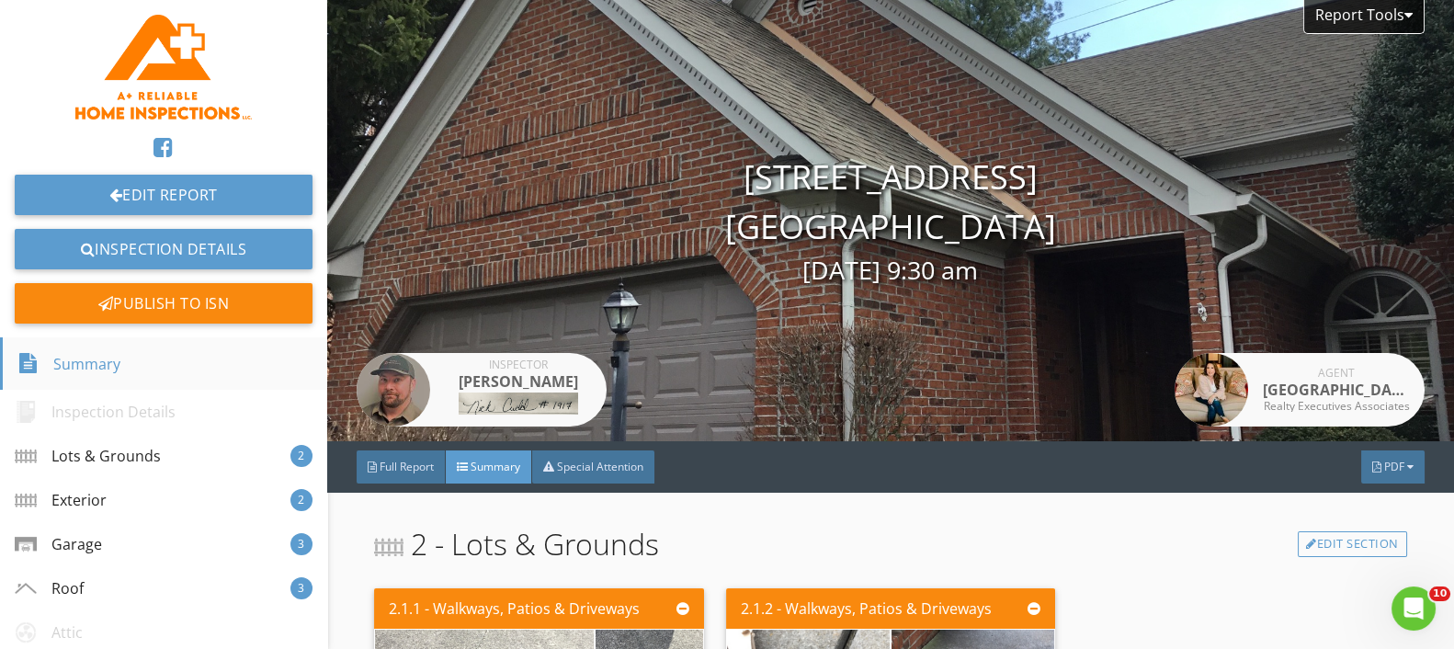
click at [85, 356] on div "Summary" at bounding box center [68, 363] width 103 height 31
click at [388, 473] on span "Full Report" at bounding box center [407, 467] width 54 height 16
